Goal: Obtain resource: Download file/media

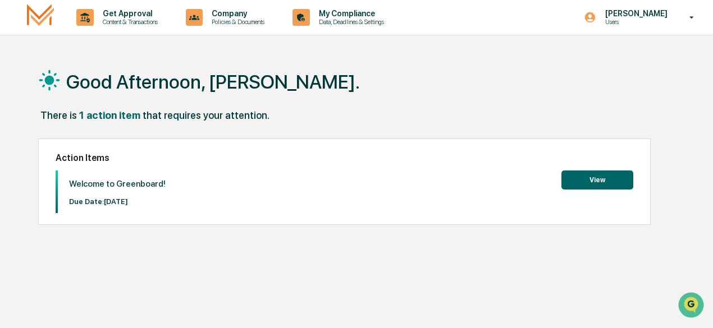
click at [598, 184] on button "View" at bounding box center [597, 180] width 72 height 19
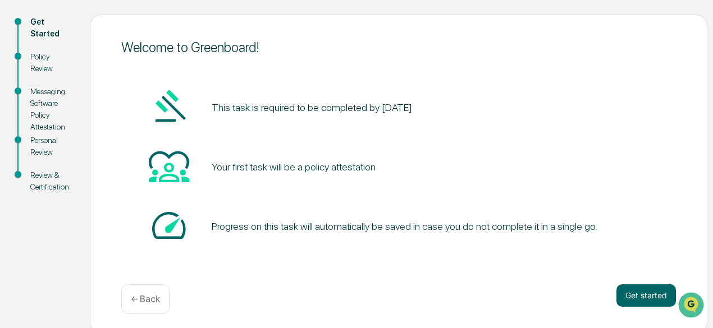
scroll to position [123, 0]
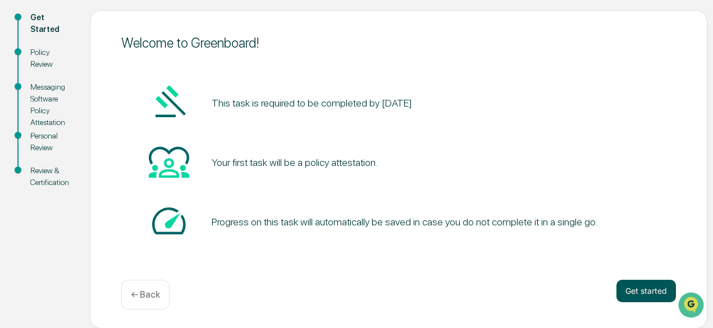
click at [640, 287] on button "Get started" at bounding box center [645, 291] width 59 height 22
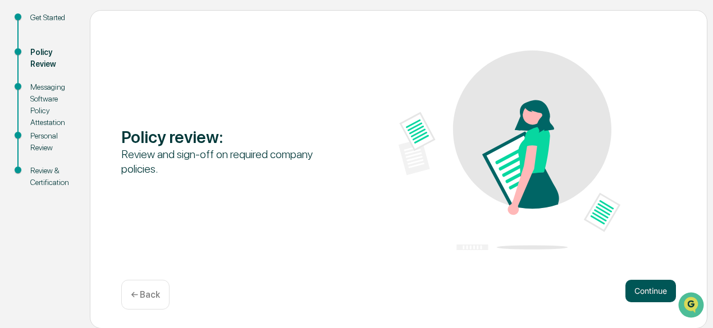
click at [649, 289] on button "Continue" at bounding box center [650, 291] width 51 height 22
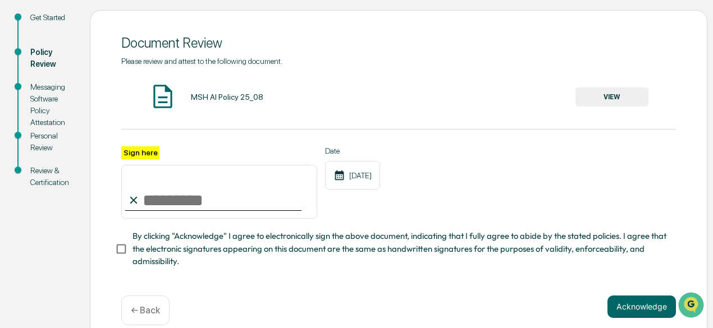
click at [185, 204] on input "Sign here" at bounding box center [219, 192] width 196 height 54
type input "**********"
click at [606, 100] on button "VIEW" at bounding box center [611, 97] width 73 height 19
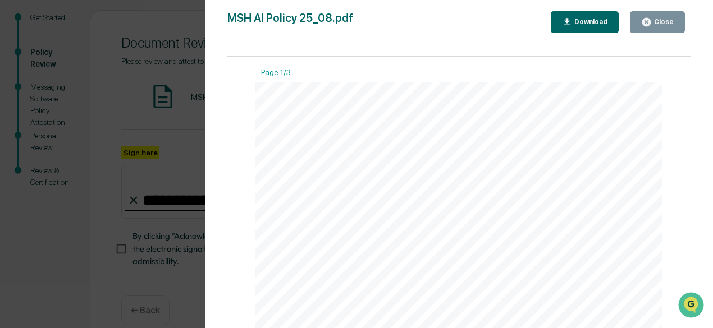
click at [601, 22] on div "Download" at bounding box center [589, 22] width 35 height 8
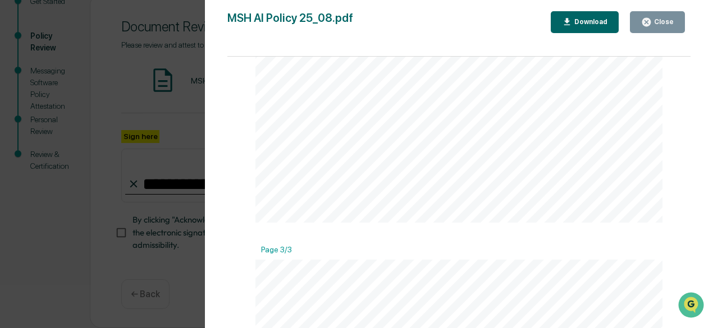
scroll to position [954, 0]
